Goal: Task Accomplishment & Management: Manage account settings

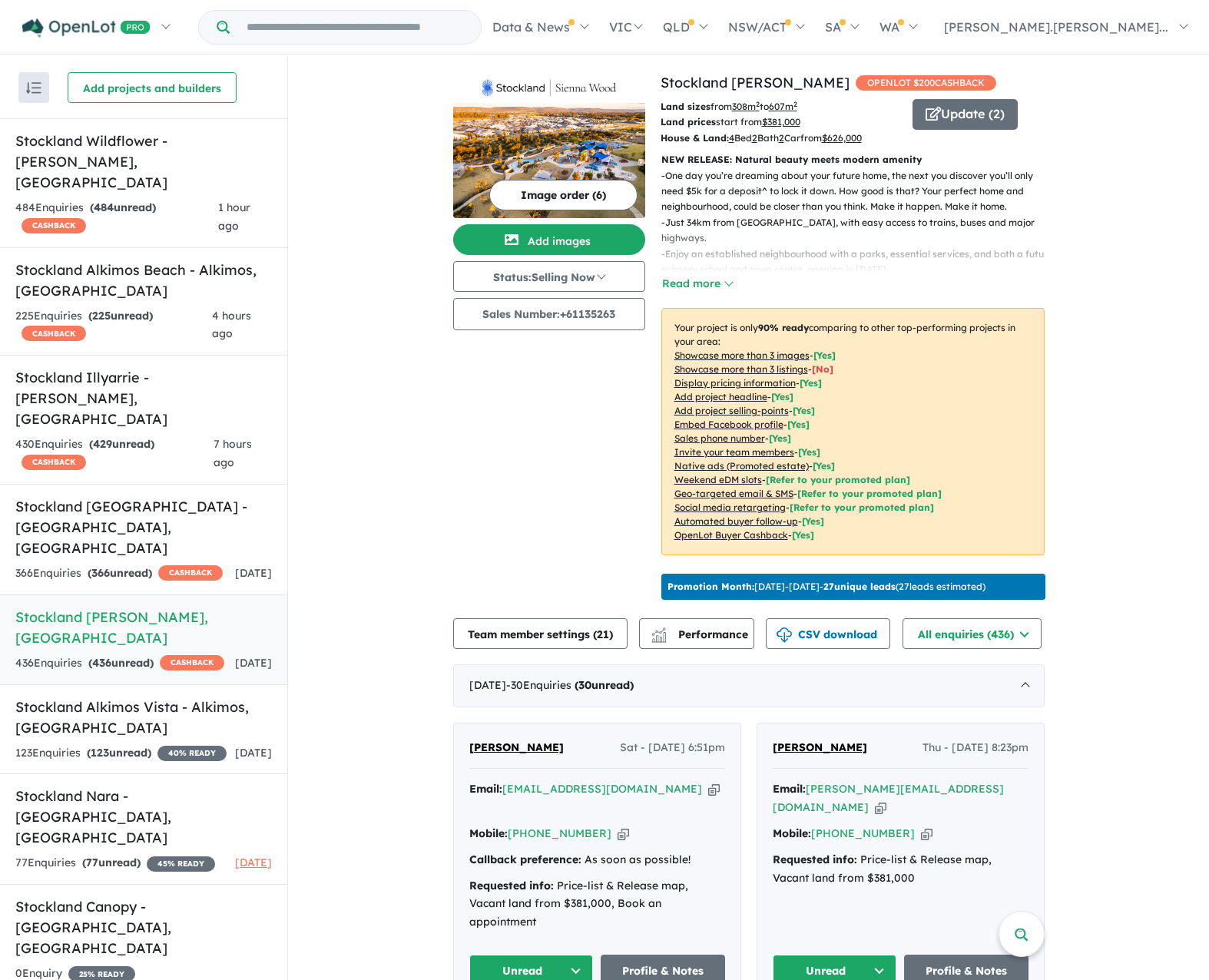
click at [175, 654] on div "436 Enquir ies ( 436 unread) CASHBACK" at bounding box center [120, 664] width 209 height 18
click at [160, 655] on span "CASHBACK" at bounding box center [192, 663] width 64 height 15
click at [55, 607] on h5 "Stockland Sienna [PERSON_NAME] , [GEOGRAPHIC_DATA]" at bounding box center [143, 628] width 256 height 42
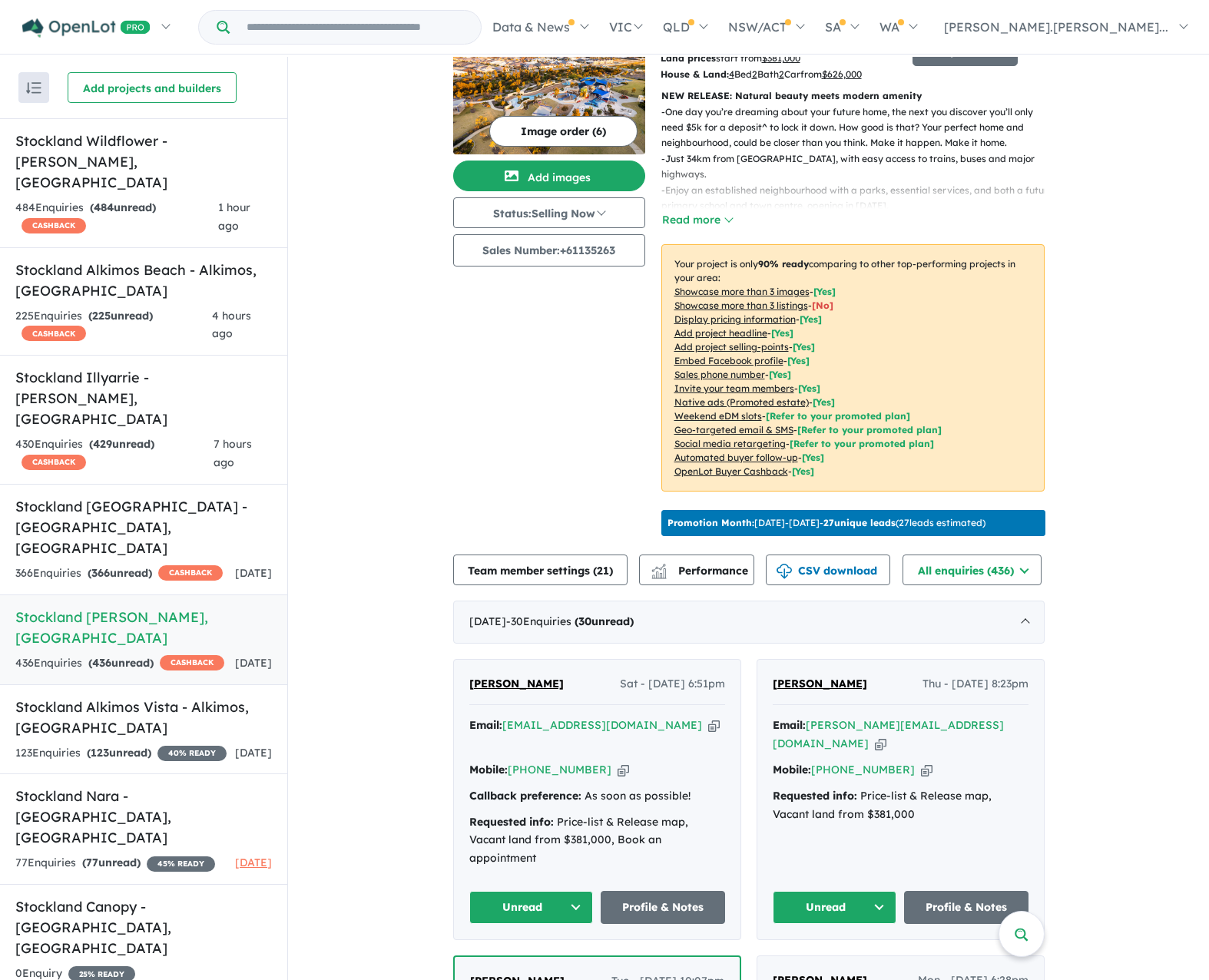
scroll to position [154, 0]
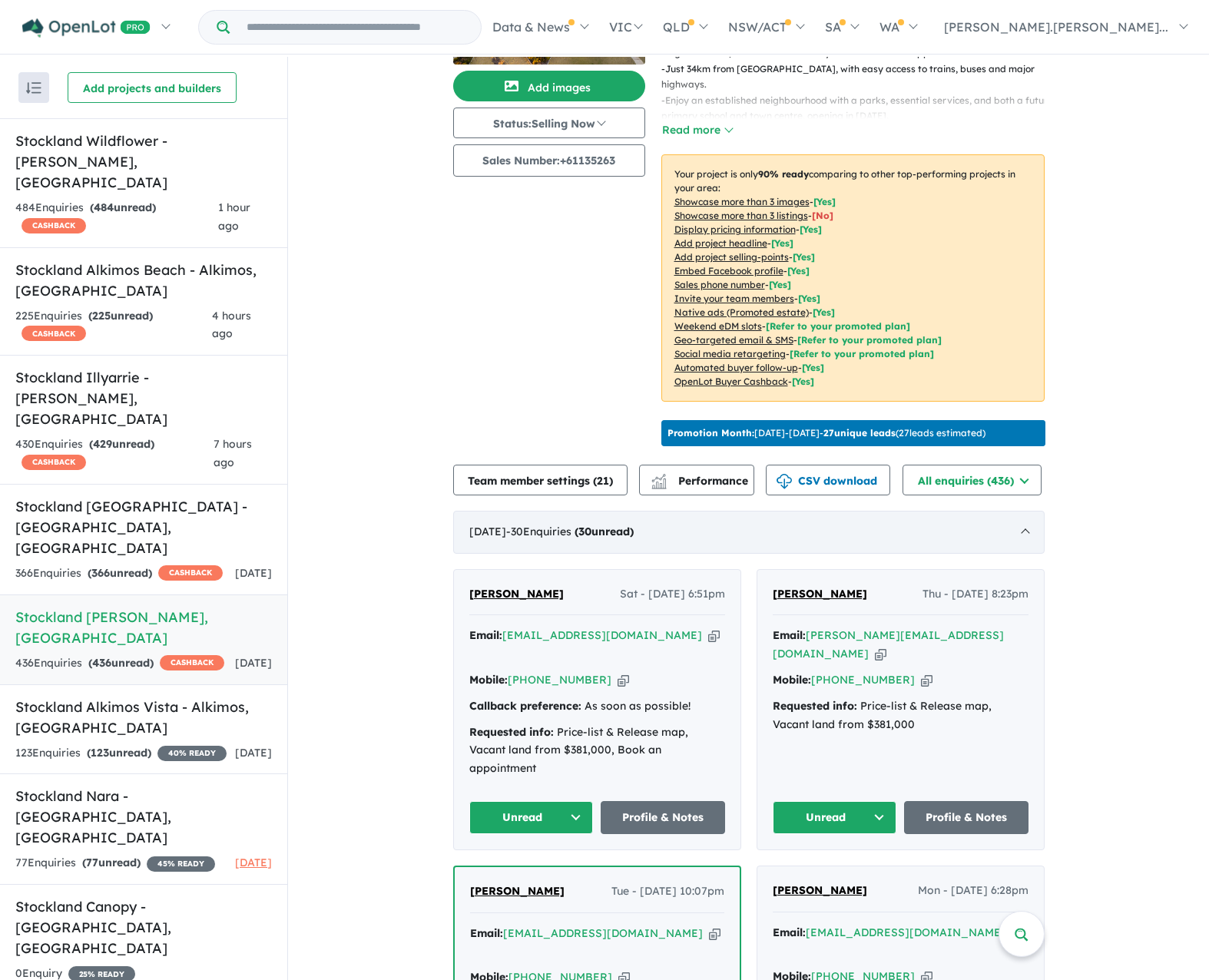
click at [601, 538] on span "- 30 Enquir ies ( 30 unread)" at bounding box center [570, 531] width 127 height 14
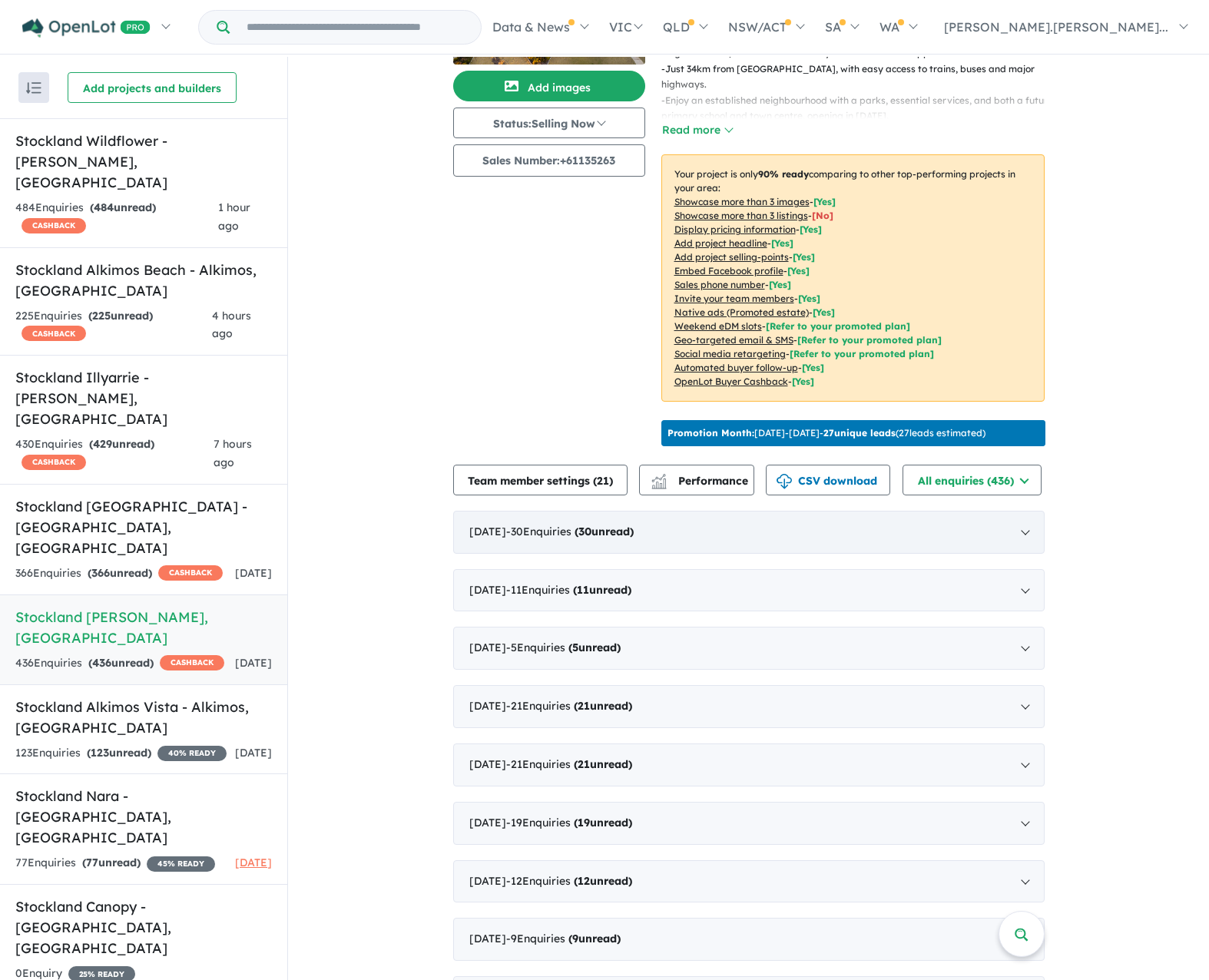
click at [601, 538] on span "- 30 Enquir ies ( 30 unread)" at bounding box center [570, 531] width 127 height 14
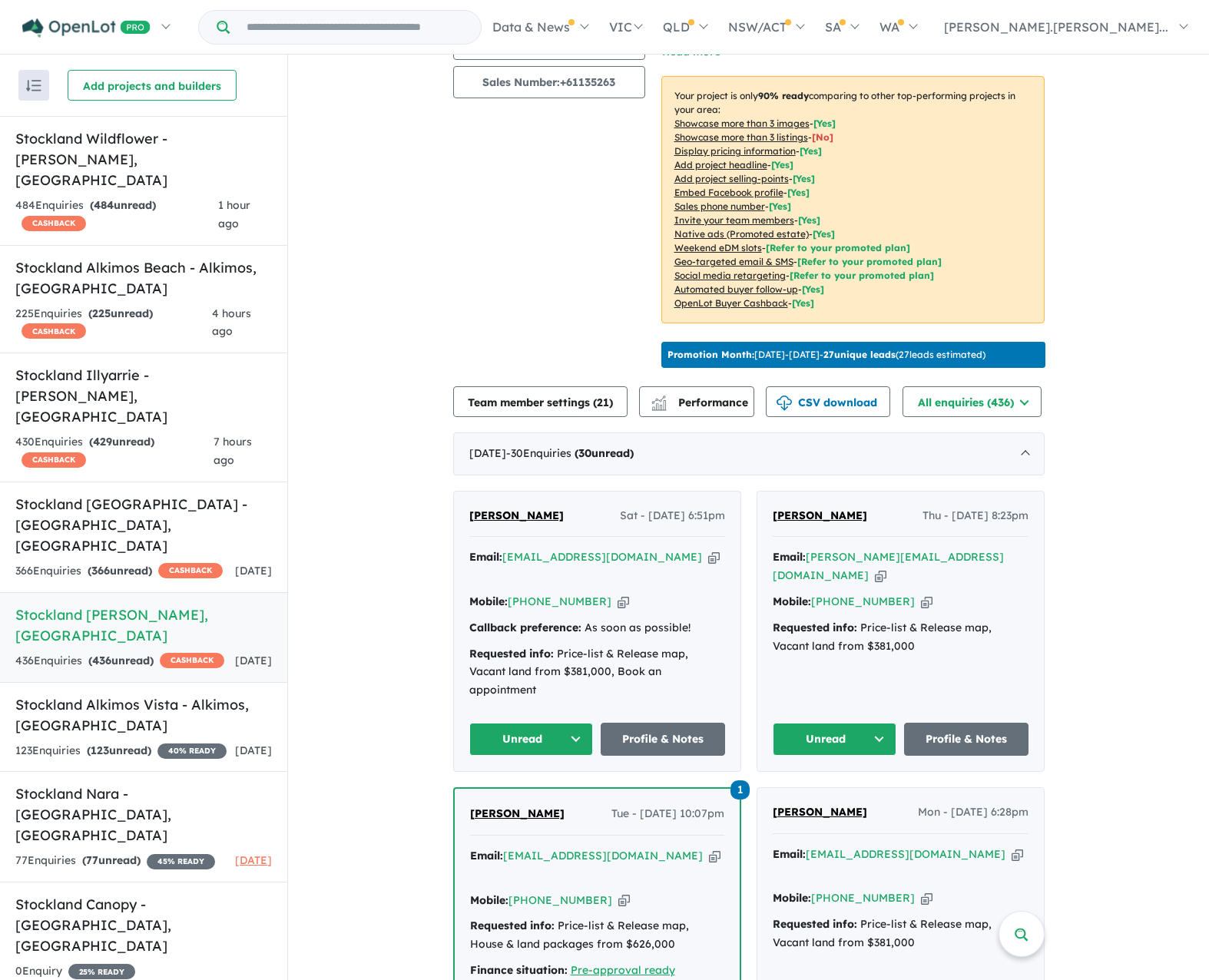
scroll to position [230, 0]
drag, startPoint x: 573, startPoint y: 531, endPoint x: 469, endPoint y: 518, distance: 104.8
click at [469, 518] on div "[PERSON_NAME] Sat - [DATE] 6:51pm Email: [EMAIL_ADDRESS][DOMAIN_NAME] Copied! M…" at bounding box center [597, 630] width 286 height 280
copy span "[PERSON_NAME]"
click at [618, 598] on icon "button" at bounding box center [624, 600] width 12 height 16
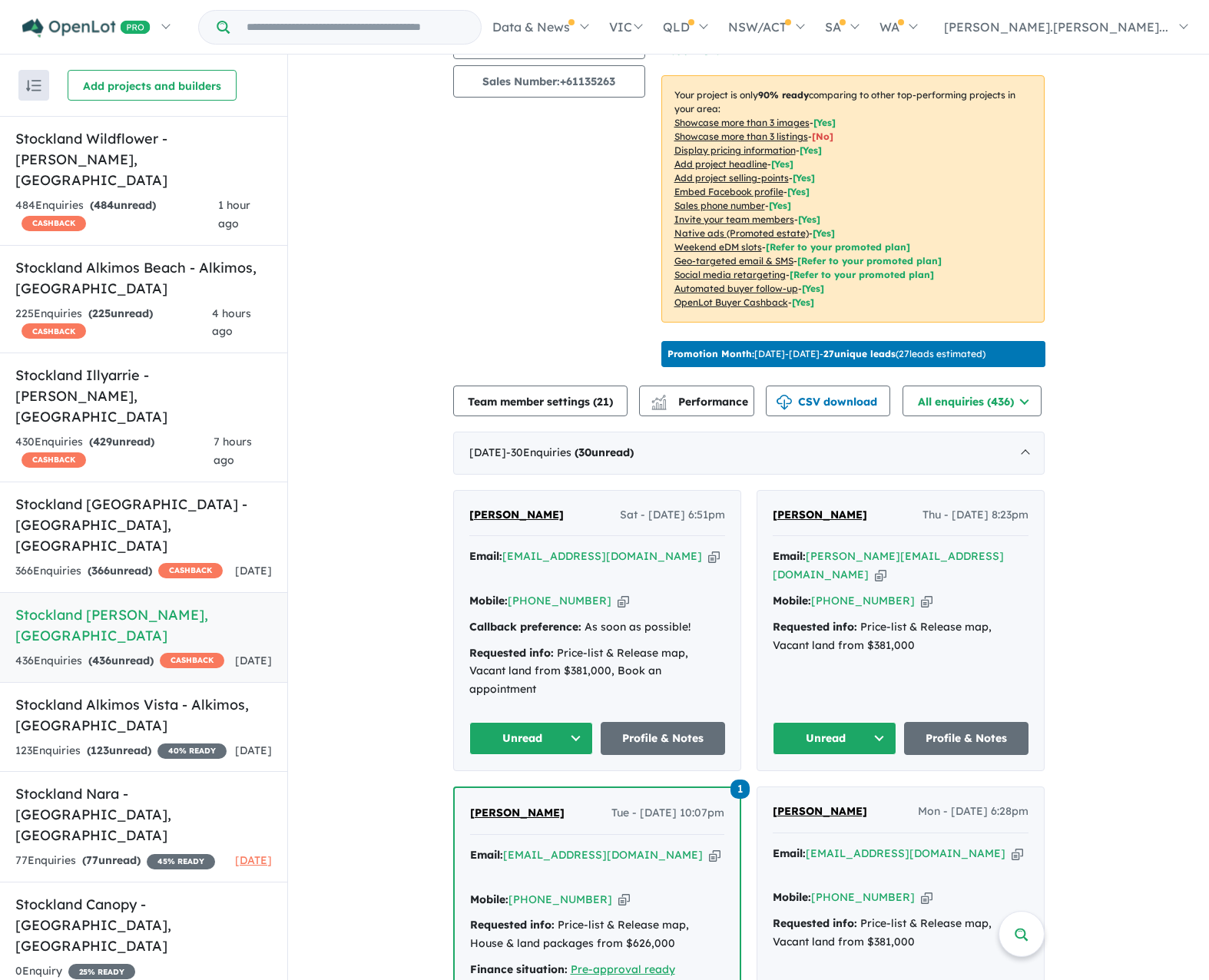
copy span "[PERSON_NAME]"
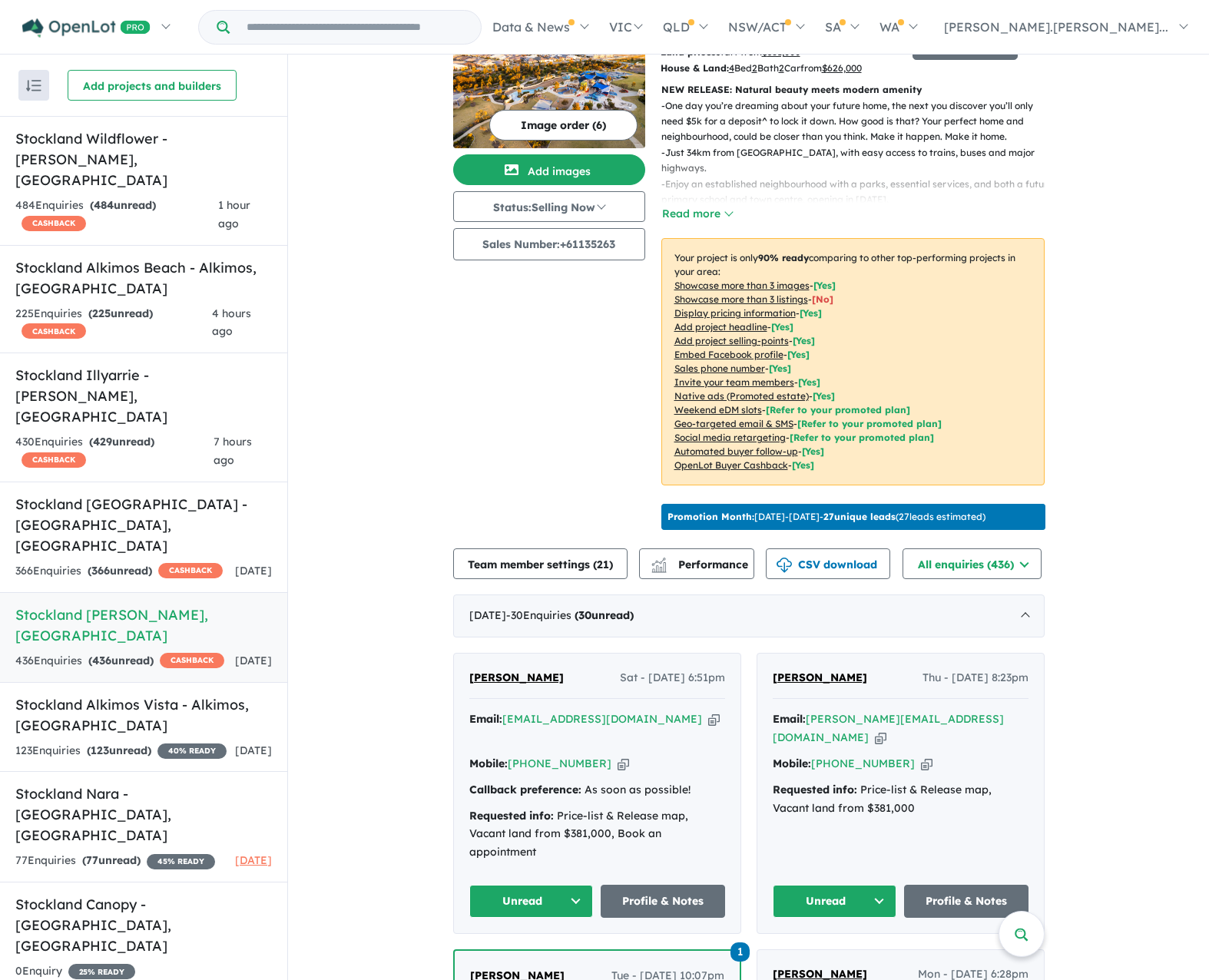
scroll to position [0, 0]
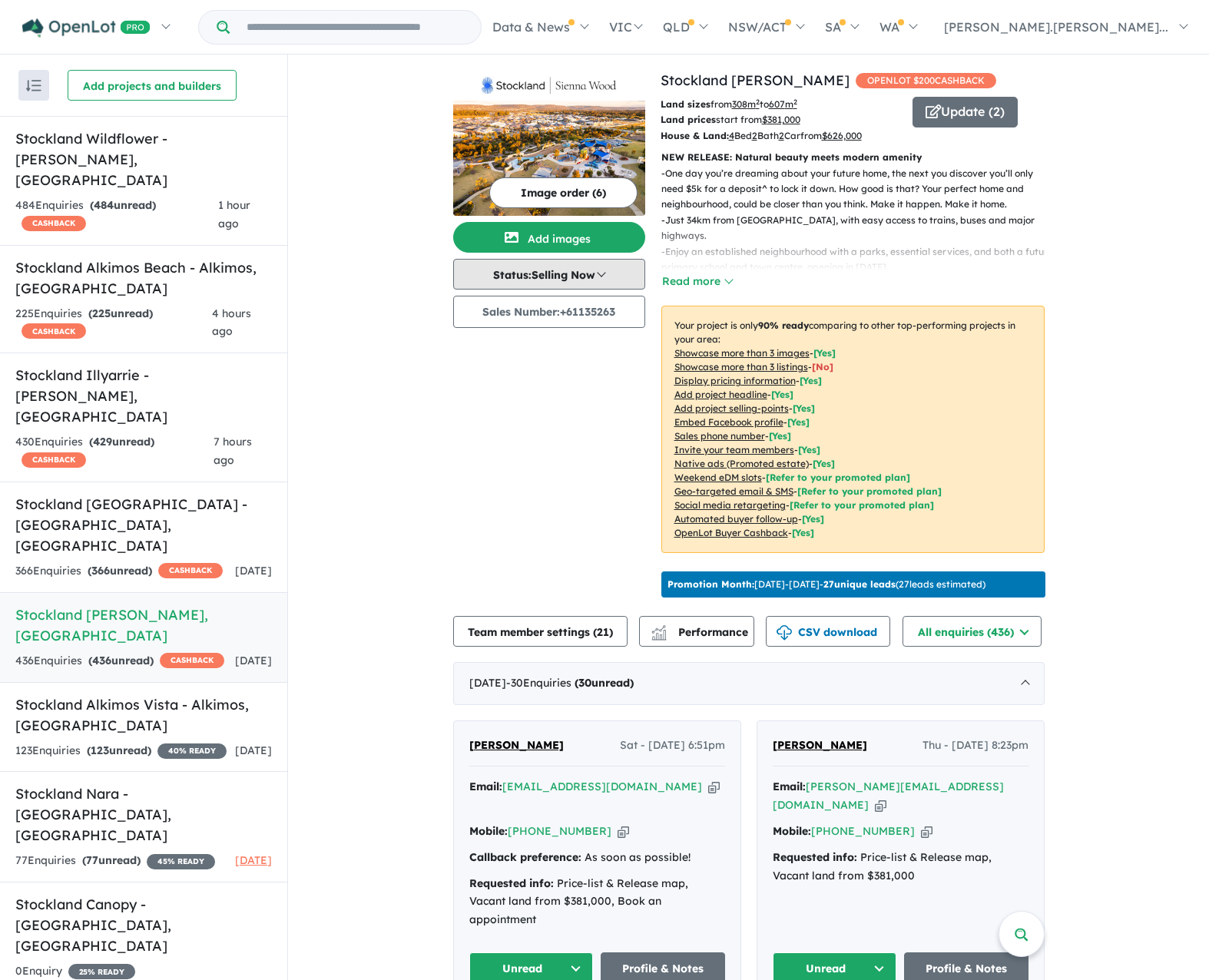
click at [599, 285] on button "Status: Selling Now" at bounding box center [548, 274] width 192 height 31
click at [493, 549] on div "Image order ( 6 ) Add images Status: Selling Now In Planning Coming Soon Sellin…" at bounding box center [557, 337] width 208 height 534
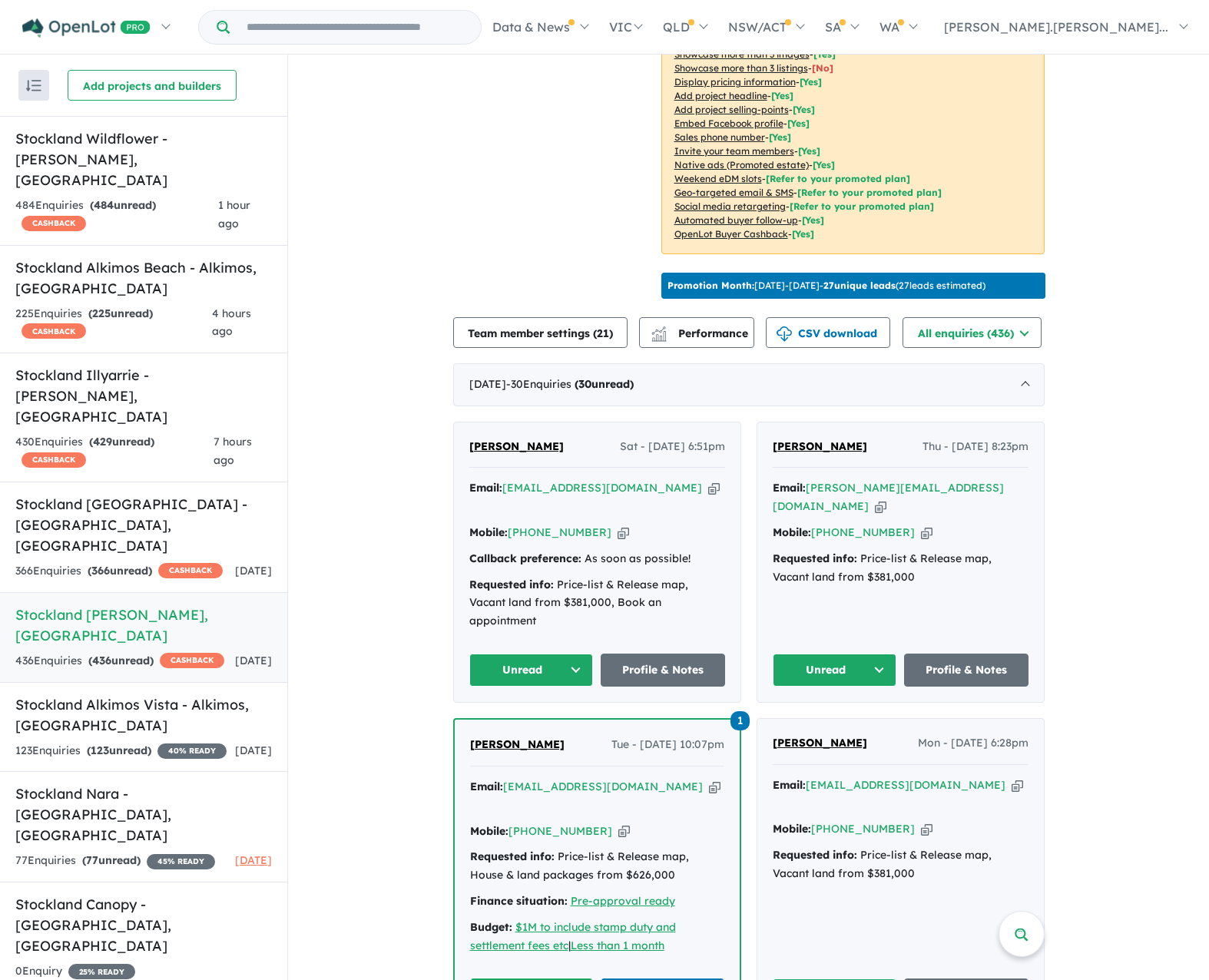
scroll to position [461, 0]
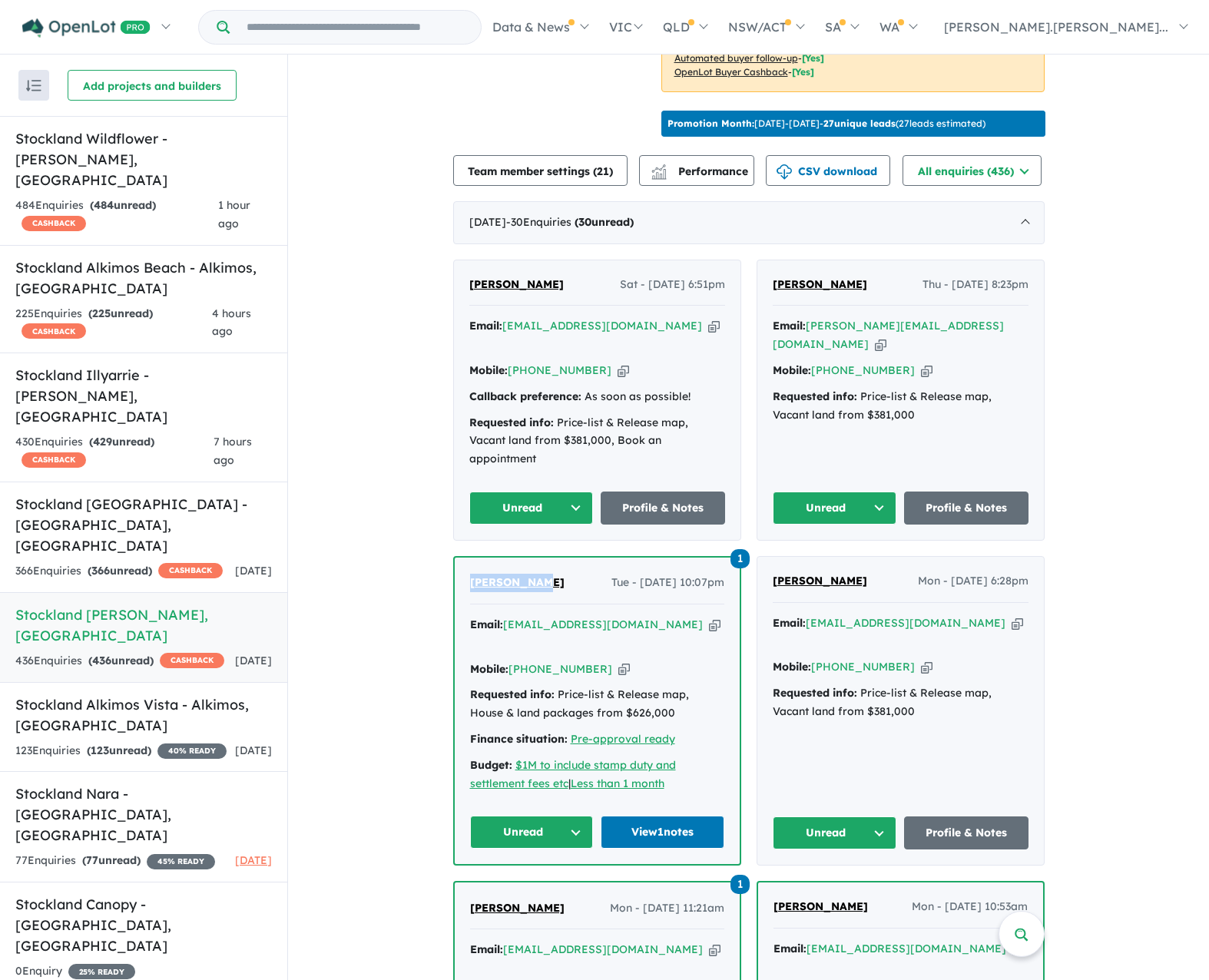
drag, startPoint x: 555, startPoint y: 573, endPoint x: 466, endPoint y: 586, distance: 89.9
click at [471, 586] on div "[PERSON_NAME] - [DATE] 10:07pm" at bounding box center [598, 588] width 255 height 31
copy span "[PERSON_NAME]"
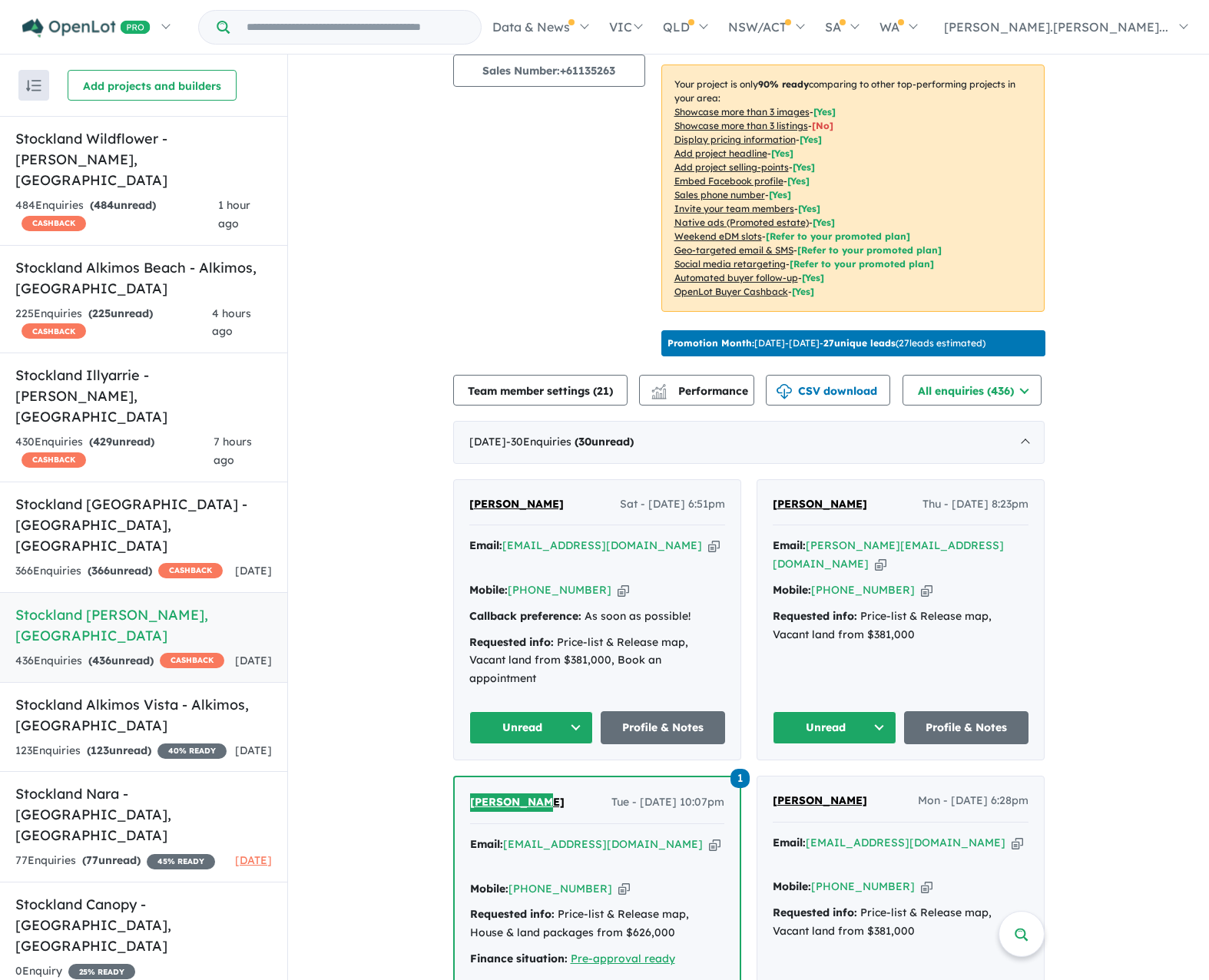
scroll to position [0, 0]
